Goal: Use online tool/utility: Utilize a website feature to perform a specific function

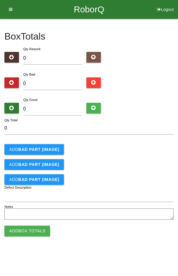
type input "2"
type input "24"
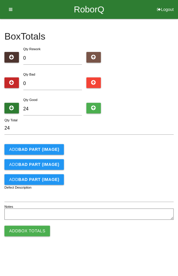
click at [153, 144] on div "Add BAD PART (IMAGE)" at bounding box center [88, 149] width 169 height 11
click at [22, 231] on button "Add Box Totals" at bounding box center [26, 231] width 45 height 11
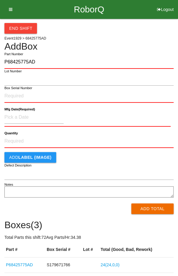
type input "P68425775AD"
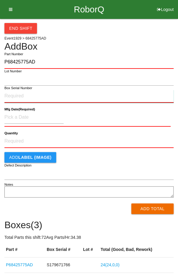
click at [13, 94] on input "Box Serial Number" at bounding box center [88, 96] width 169 height 13
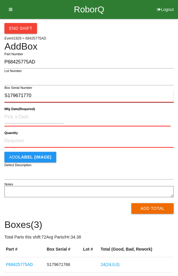
type input "S179671770"
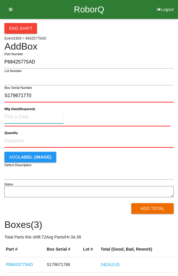
click at [21, 115] on input at bounding box center [33, 117] width 59 height 13
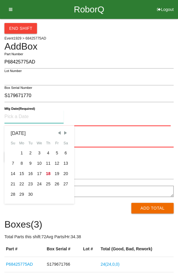
click at [58, 132] on span "Previous Month" at bounding box center [58, 132] width 5 height 5
click at [22, 174] on div "11" at bounding box center [21, 174] width 9 height 10
type input "[DATE]"
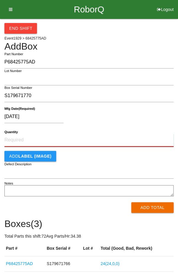
click at [19, 138] on input "Quantity" at bounding box center [88, 140] width 169 height 13
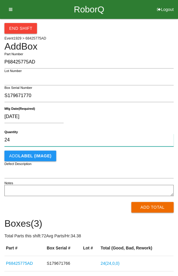
type input "24"
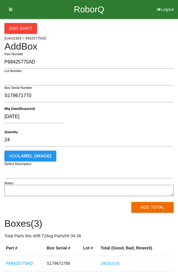
click at [152, 116] on div "[DATE]" at bounding box center [87, 117] width 166 height 15
click at [156, 206] on button "Add Total" at bounding box center [152, 207] width 42 height 11
